Goal: Task Accomplishment & Management: Manage account settings

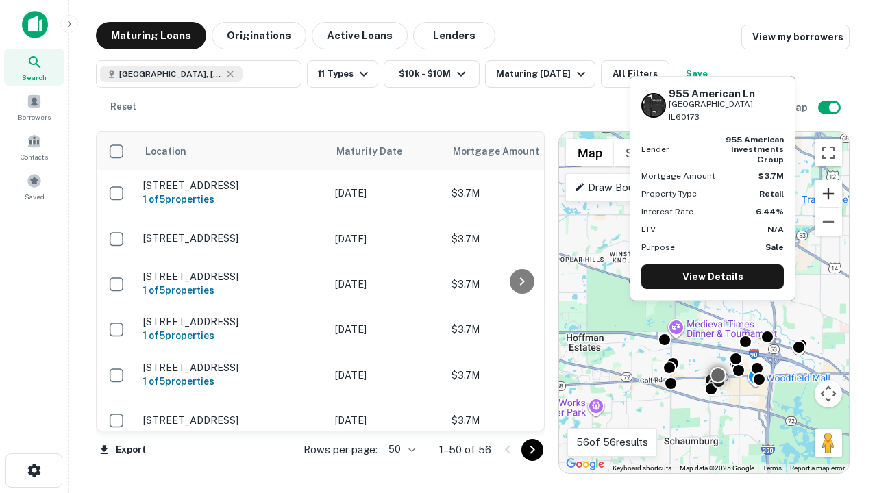
click at [829, 194] on button "Zoom in" at bounding box center [828, 193] width 27 height 27
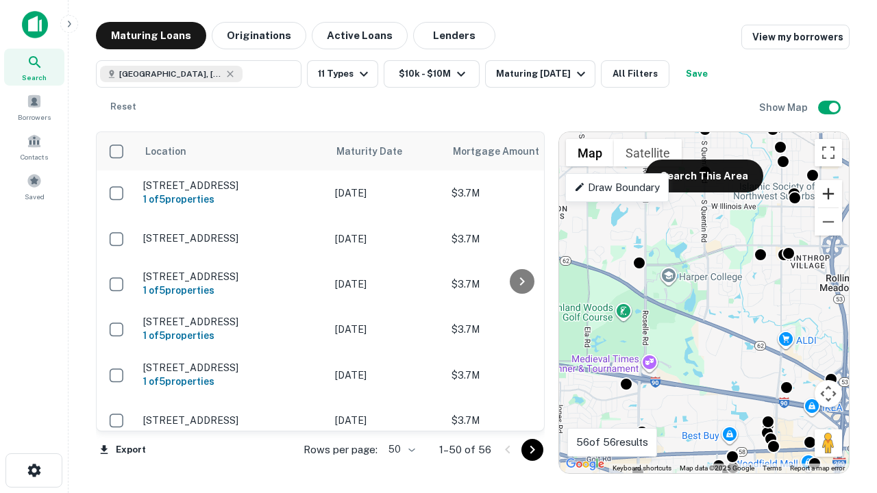
click at [829, 194] on button "Zoom in" at bounding box center [828, 193] width 27 height 27
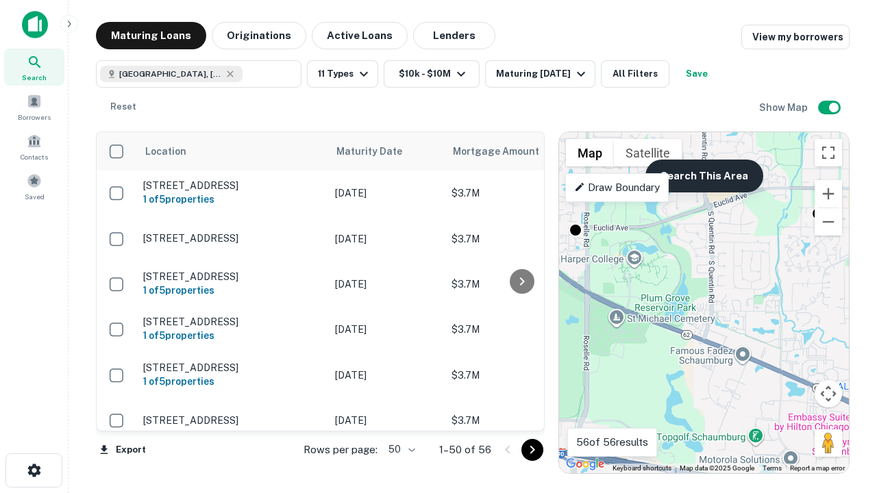
click at [704, 176] on button "Search This Area" at bounding box center [705, 176] width 118 height 33
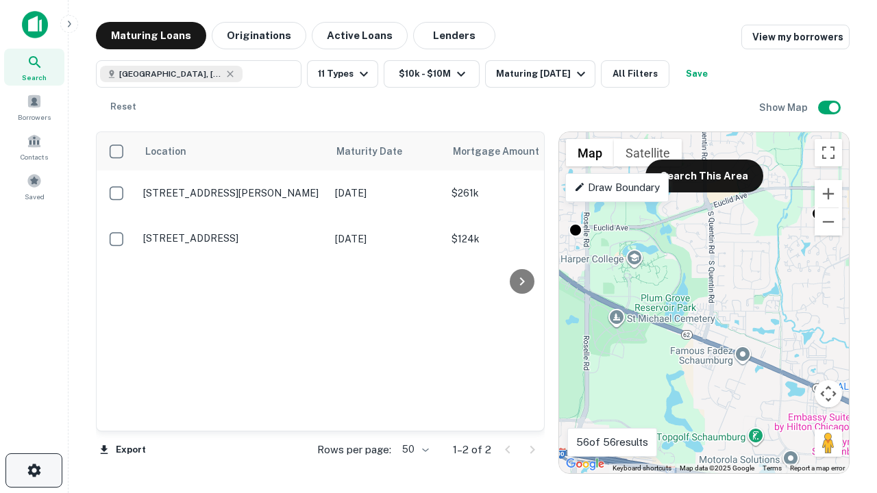
click at [34, 471] on icon "button" at bounding box center [34, 471] width 16 height 16
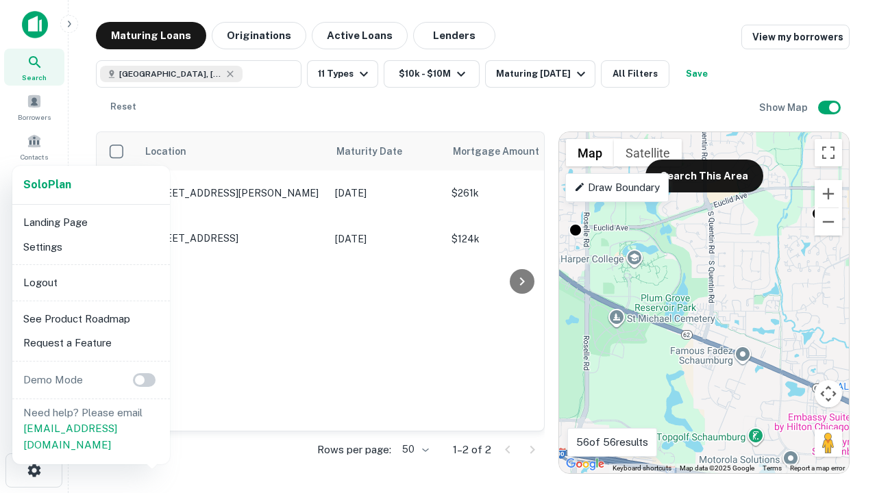
click at [90, 282] on li "Logout" at bounding box center [91, 283] width 147 height 25
